Goal: Transaction & Acquisition: Purchase product/service

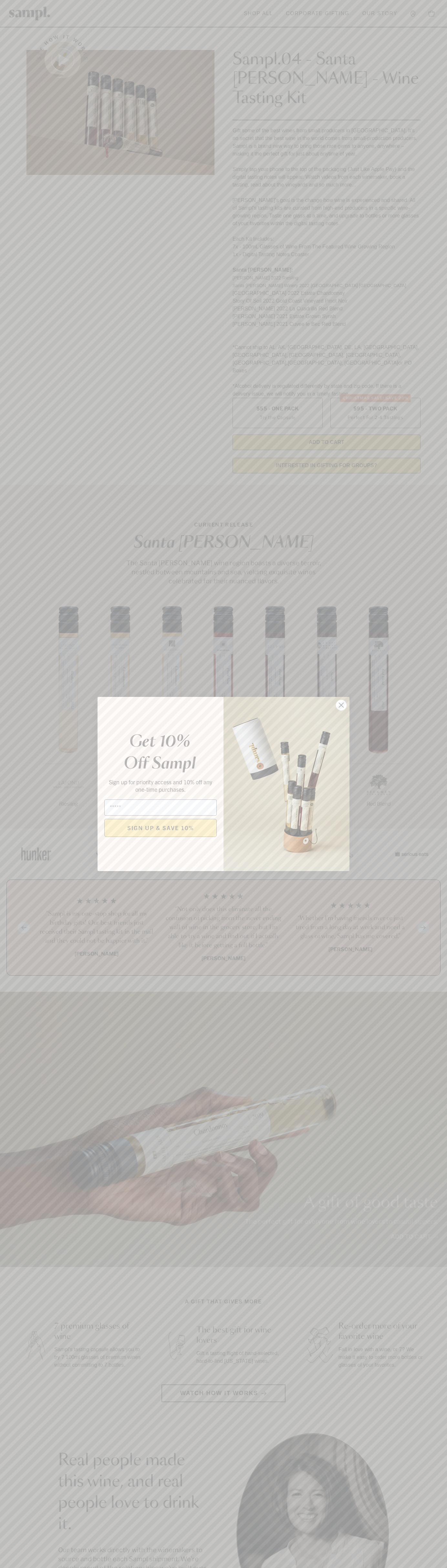
click at [341, 705] on icon "Close dialog" at bounding box center [341, 705] width 4 height 4
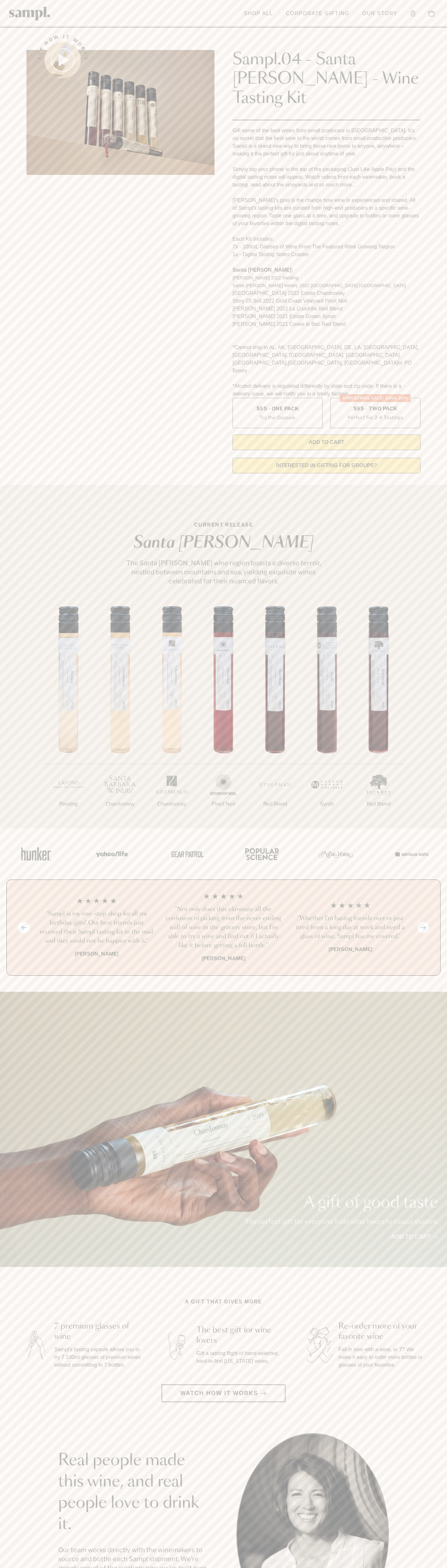
click at [42, 24] on header "Toggle navigation menu Shop All Corporate Gifting Our Story Account Story Shop …" at bounding box center [224, 13] width 447 height 27
click at [420, 938] on main "See how it works Sampl.04 - Santa [PERSON_NAME] - Wine Tasting Kit Gift some of…" at bounding box center [224, 1229] width 447 height 2458
click at [69, 1567] on html "Skip to main content Toggle navigation menu Shop All Corporate Gifting Our Stor…" at bounding box center [224, 1304] width 447 height 2608
click at [23, 1433] on section "Real people made this wine, and real people love to drink it. Our team works di…" at bounding box center [224, 1533] width 447 height 201
click at [375, 398] on label "Christmas SALE! Save 20% $95 - Two Pack Perfect For 2-4 Tastings" at bounding box center [375, 413] width 90 height 30
